Goal: Information Seeking & Learning: Learn about a topic

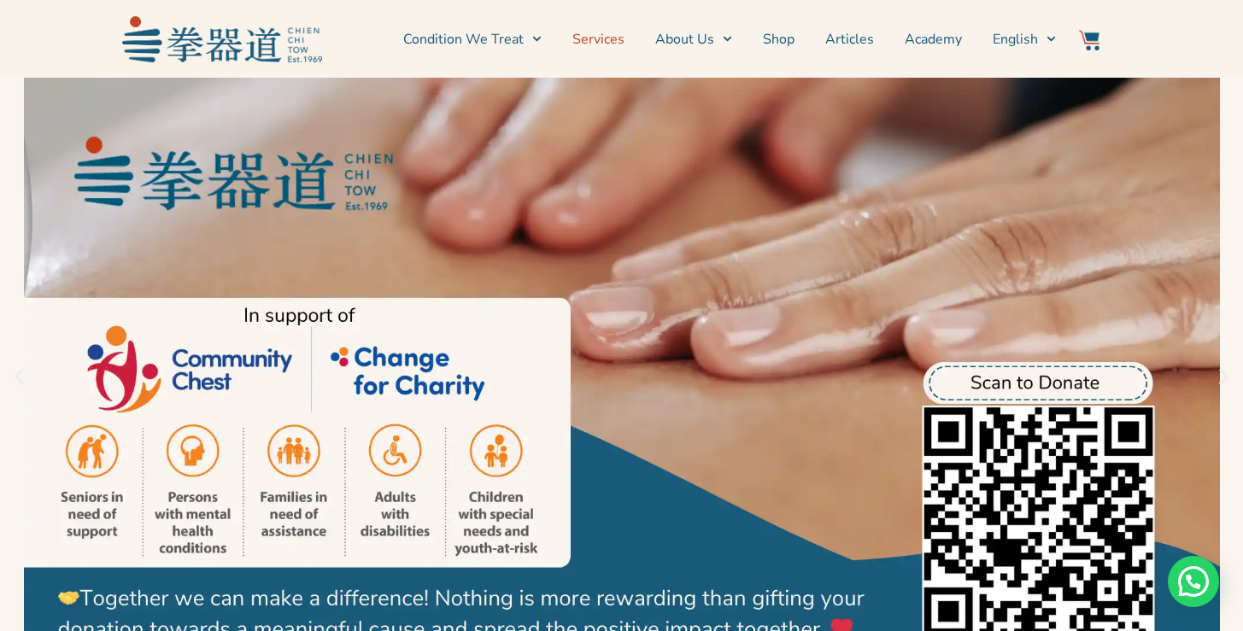
click at [616, 43] on link "Services" at bounding box center [598, 39] width 52 height 43
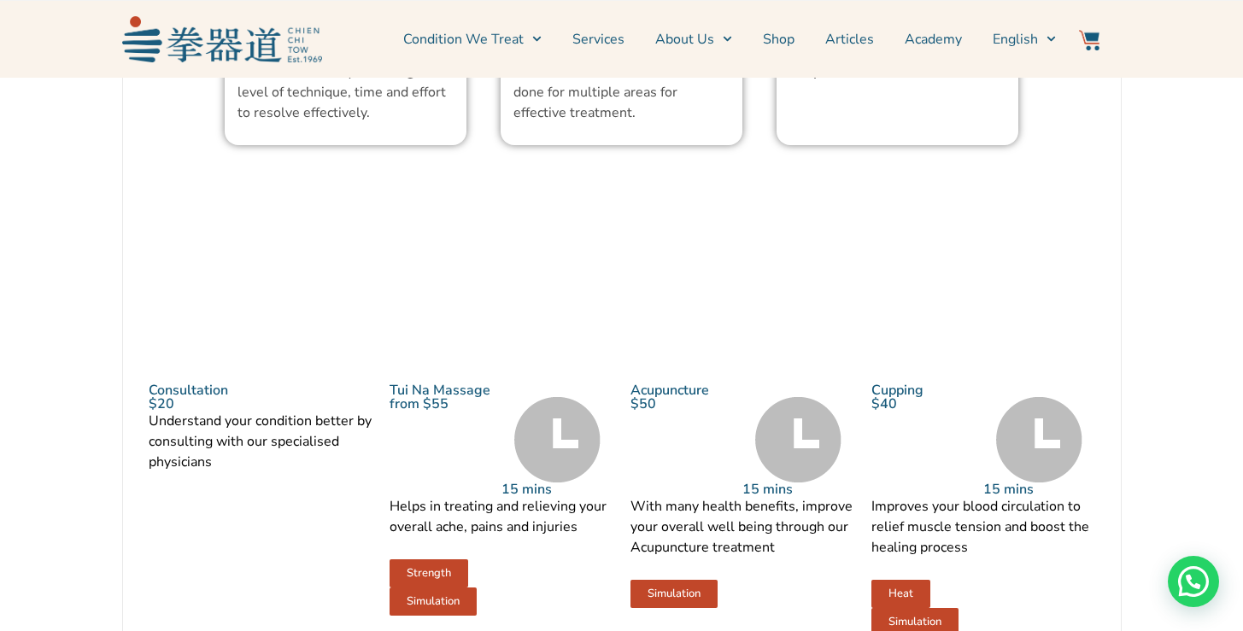
scroll to position [1757, 0]
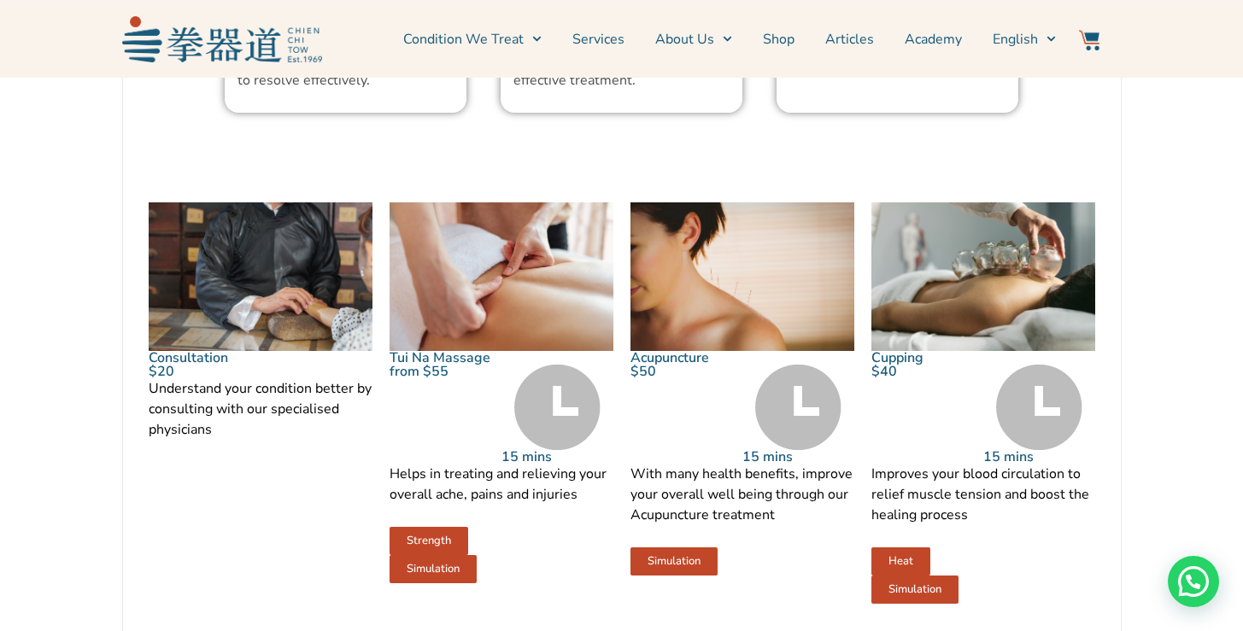
click at [989, 352] on img at bounding box center [983, 277] width 224 height 150
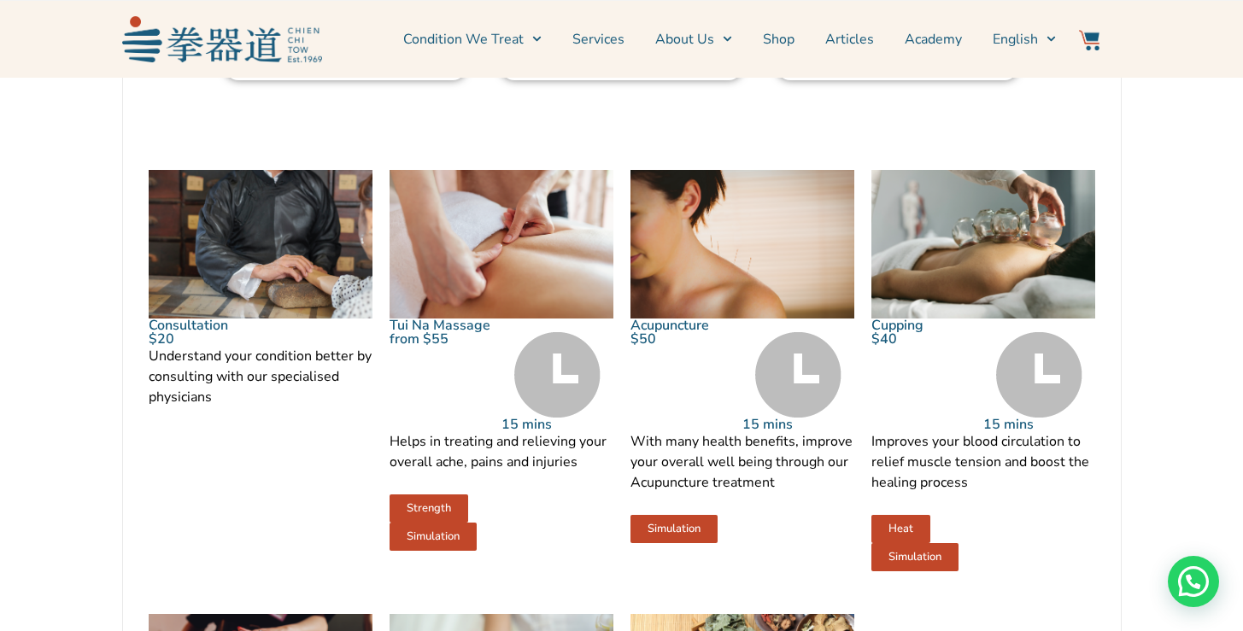
scroll to position [2005, 0]
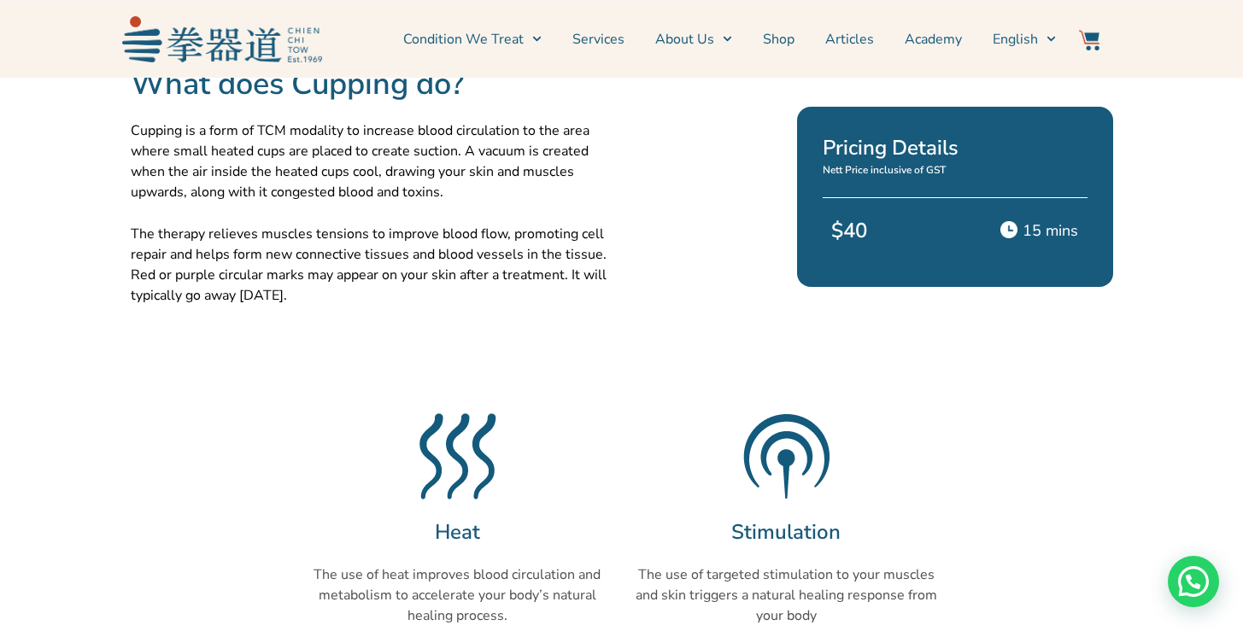
scroll to position [506, 0]
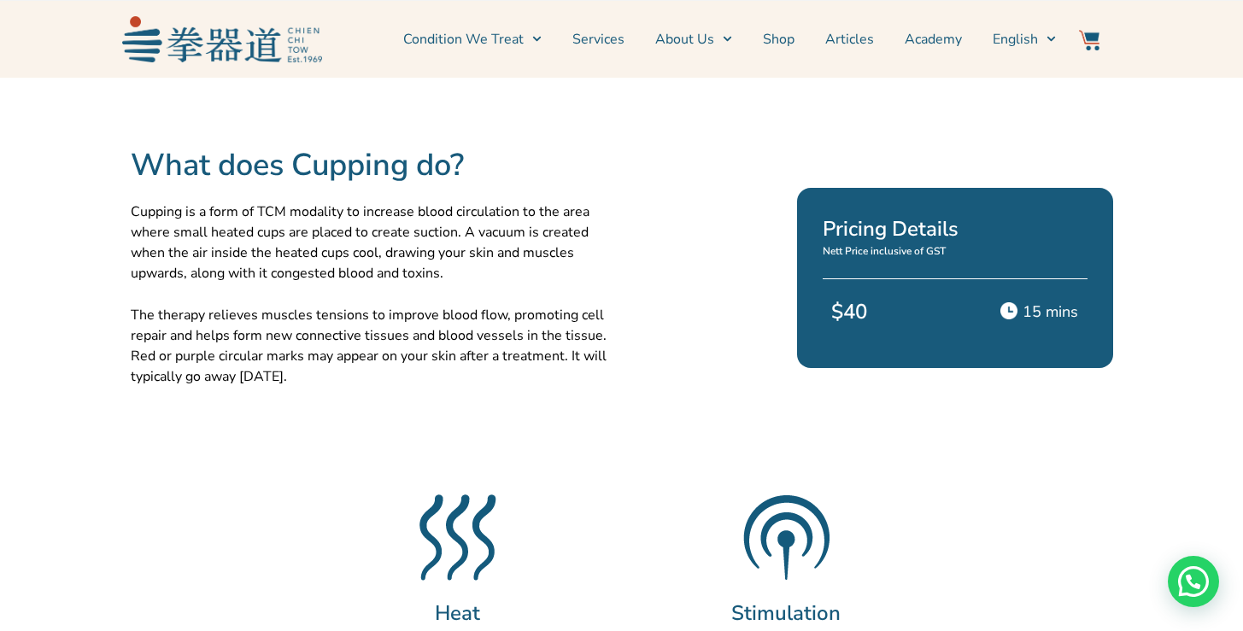
click at [496, 366] on p "The therapy relieves muscles tensions to improve blood flow, promoting cell rep…" at bounding box center [372, 346] width 483 height 82
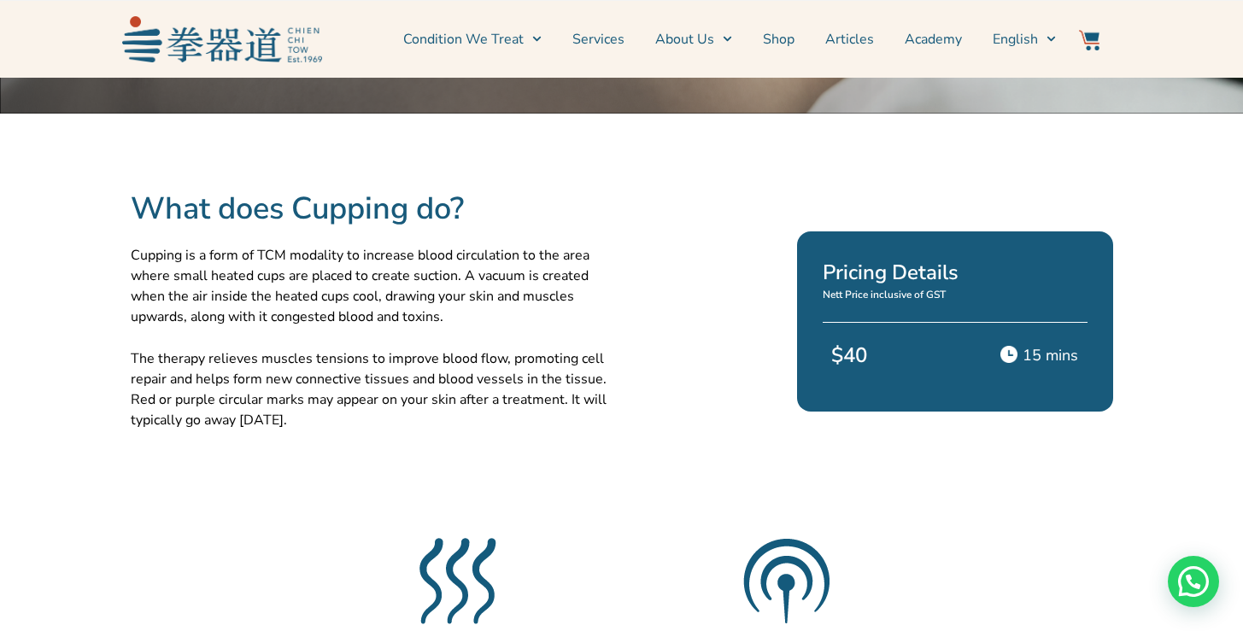
scroll to position [0, 0]
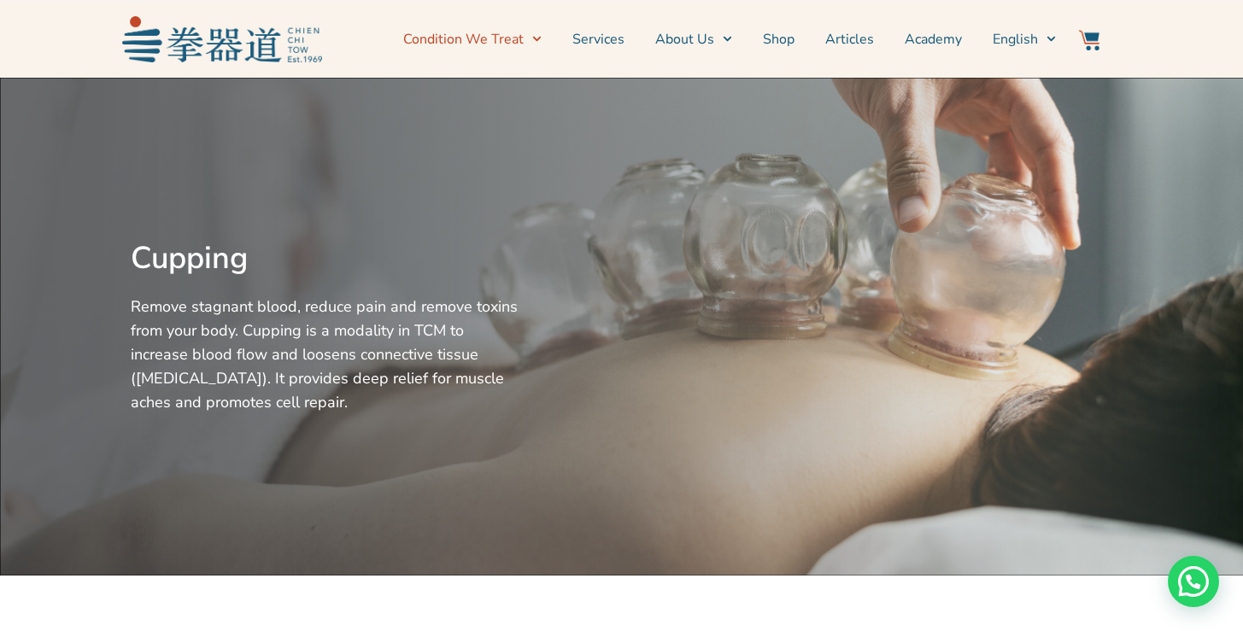
click at [537, 32] on span "Menu" at bounding box center [533, 39] width 18 height 26
click at [542, 41] on icon "Menu" at bounding box center [536, 38] width 9 height 9
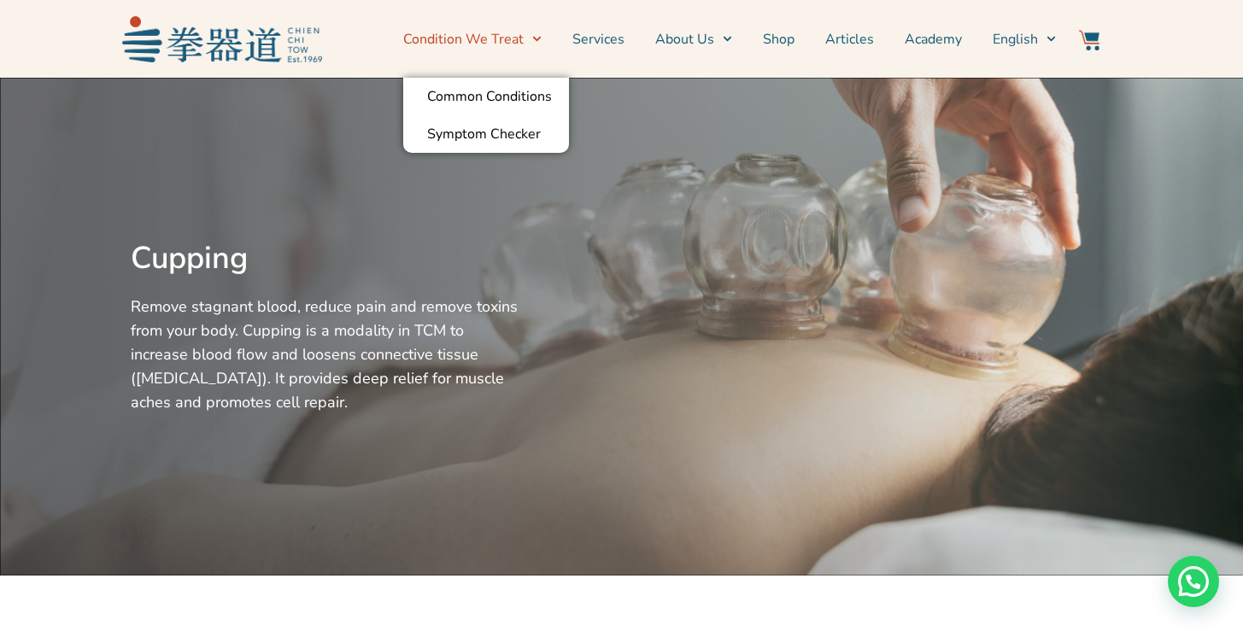
click at [1158, 67] on section "Condition We Treat Common Conditions Symptom Checker Services About Us News & E…" at bounding box center [621, 39] width 1243 height 78
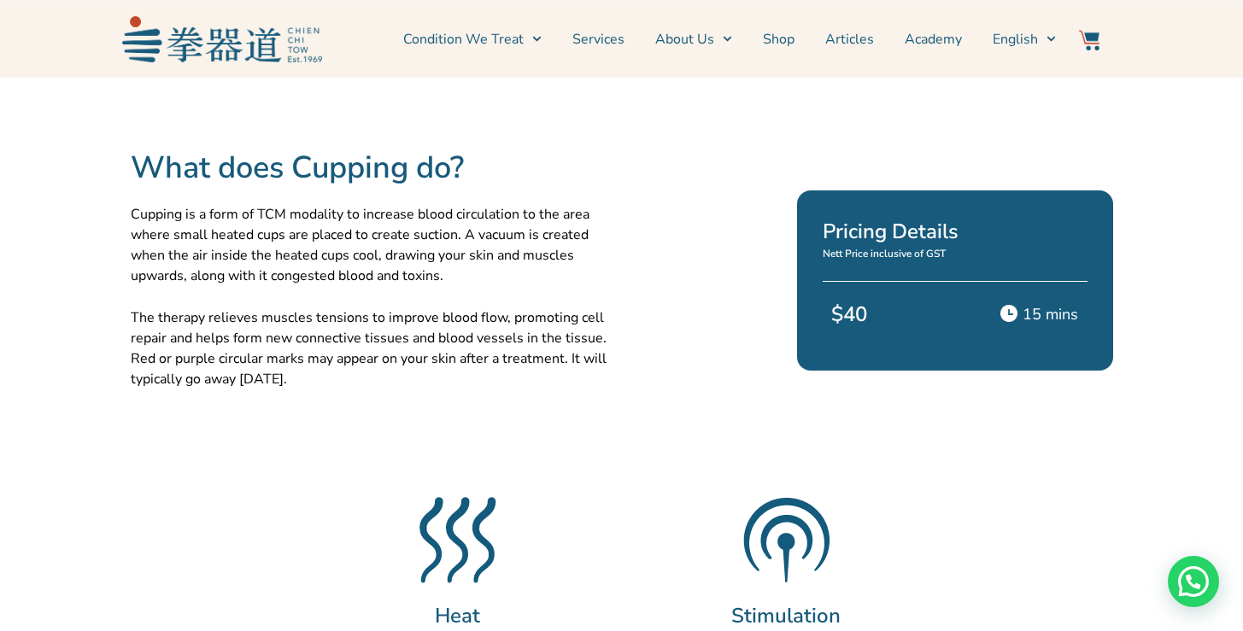
scroll to position [621, 0]
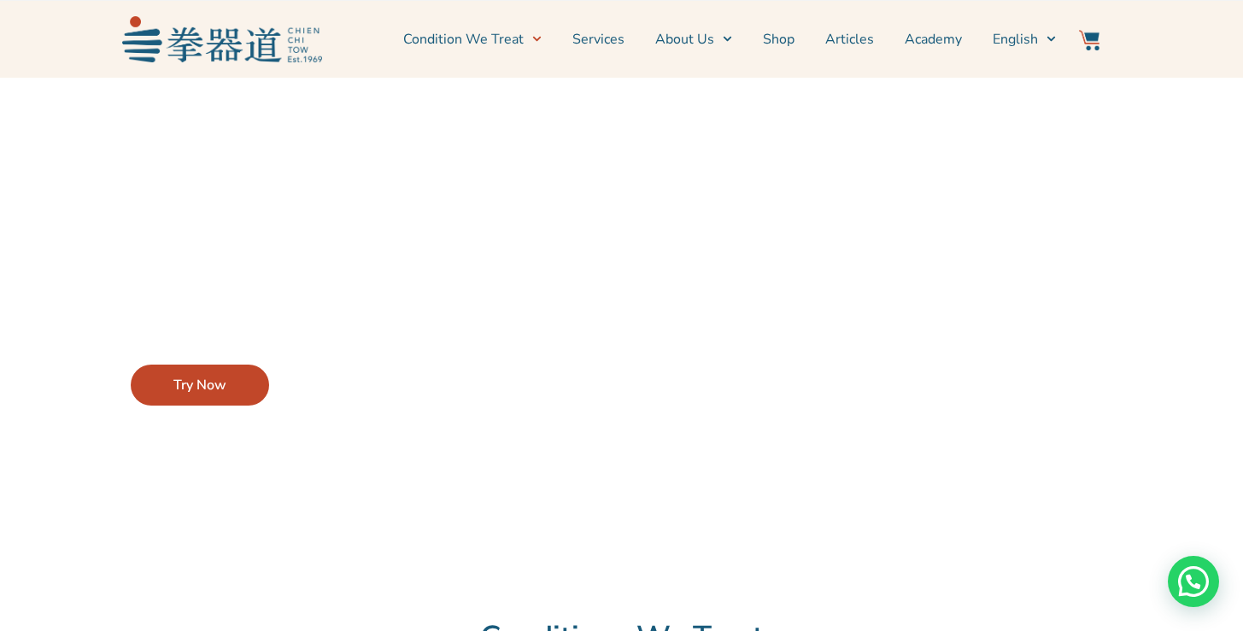
scroll to position [22, 0]
